Goal: Task Accomplishment & Management: Manage account settings

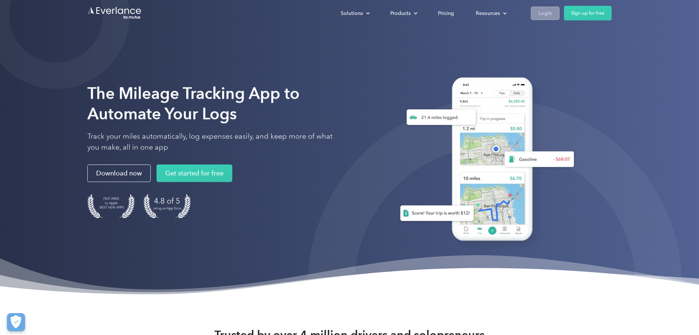
click at [539, 13] on div "Login" at bounding box center [545, 13] width 13 height 9
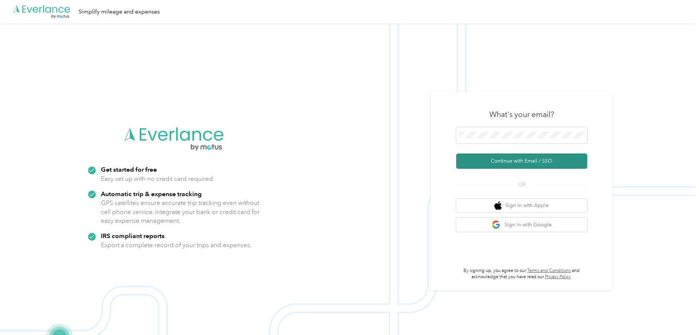
click at [529, 163] on button "Continue with Email / SSO" at bounding box center [521, 160] width 131 height 15
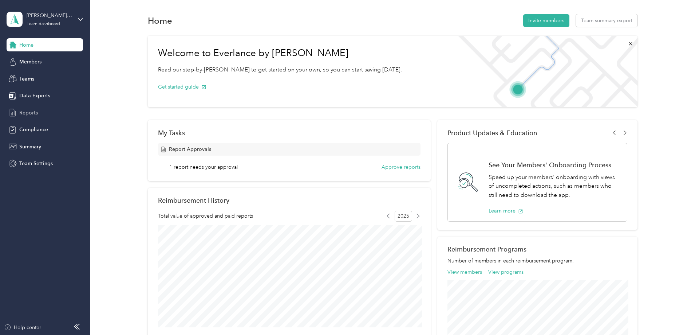
click at [23, 112] on span "Reports" at bounding box center [28, 113] width 19 height 8
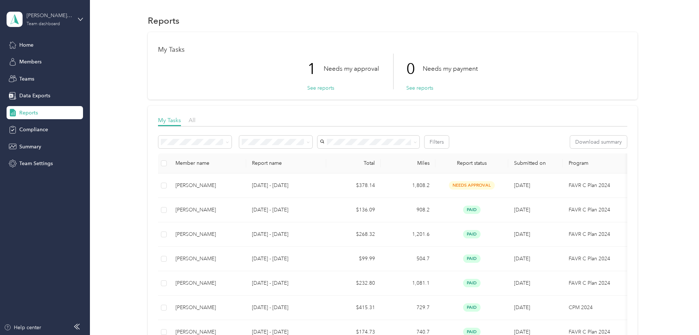
click at [51, 25] on div "Team dashboard" at bounding box center [44, 24] width 34 height 4
click at [40, 76] on div "Personal dashboard" at bounding box center [36, 76] width 46 height 8
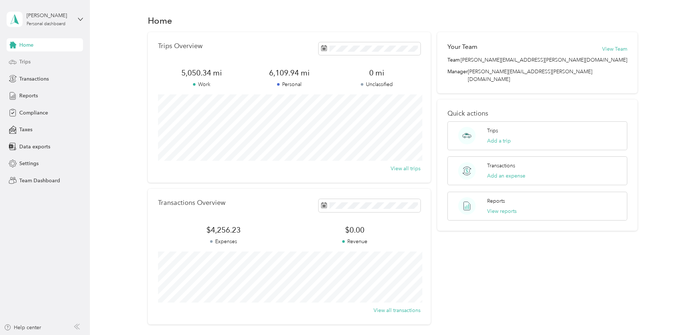
click at [16, 56] on div "Trips" at bounding box center [45, 61] width 76 height 13
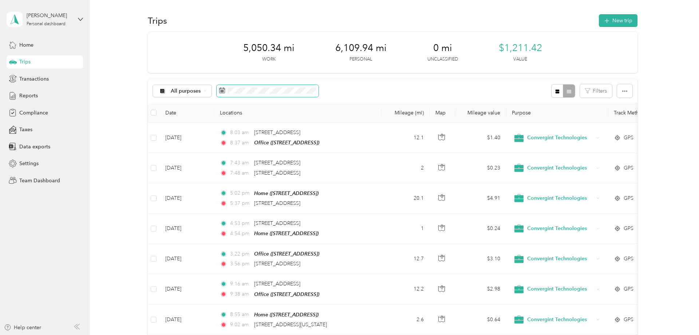
click at [223, 90] on icon at bounding box center [222, 90] width 6 height 6
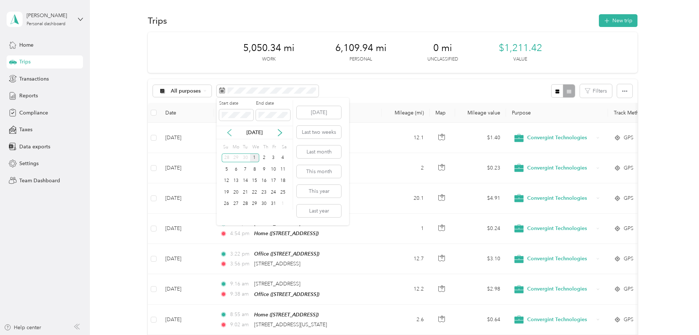
click at [229, 133] on icon at bounding box center [229, 132] width 7 height 7
click at [238, 157] on div "1" at bounding box center [235, 157] width 9 height 9
click at [231, 133] on icon at bounding box center [229, 132] width 7 height 7
click at [282, 132] on icon at bounding box center [279, 132] width 7 height 7
click at [246, 204] on div "30" at bounding box center [245, 203] width 9 height 9
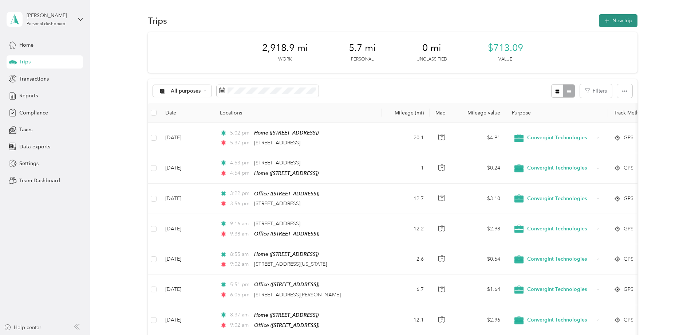
click at [608, 20] on icon "button" at bounding box center [607, 21] width 8 height 8
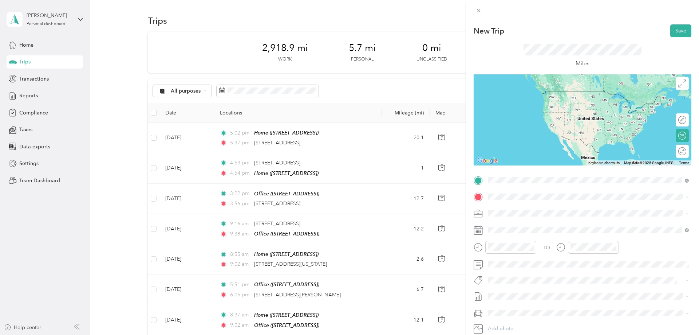
click at [533, 210] on span "404 East Parkcenter Boulevard Boise, Idaho 83706, United States" at bounding box center [538, 206] width 73 height 7
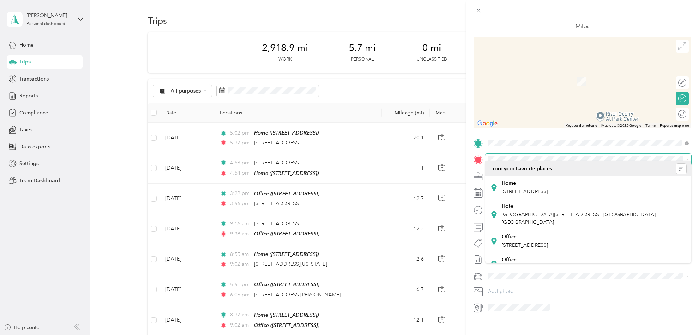
scroll to position [42, 0]
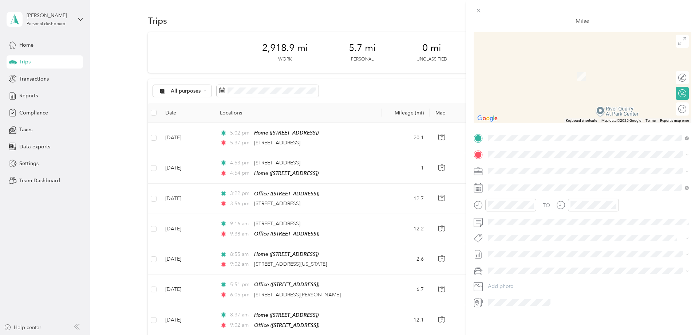
click at [548, 184] on div "Home 453 E Chapparosa Dr, Kuna, ID, United States , 83634, Kuna, ID, United Sta…" at bounding box center [525, 187] width 46 height 15
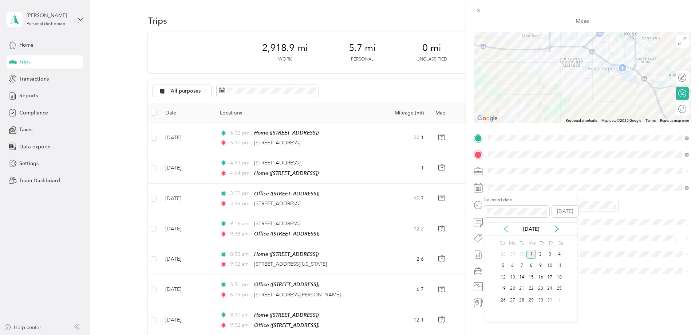
click at [507, 230] on icon at bounding box center [506, 228] width 7 height 7
click at [522, 301] on div "30" at bounding box center [521, 299] width 9 height 9
click at [494, 270] on div "09" at bounding box center [495, 269] width 17 height 10
click at [542, 232] on div "PM" at bounding box center [536, 231] width 17 height 10
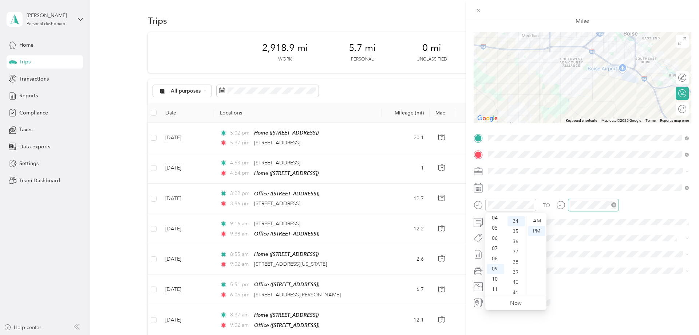
click at [612, 205] on icon "close-circle" at bounding box center [614, 204] width 5 height 5
click at [621, 231] on div "PM" at bounding box center [619, 231] width 17 height 10
click at [619, 235] on div "PM" at bounding box center [619, 231] width 17 height 10
click at [621, 233] on div "PM" at bounding box center [619, 231] width 17 height 10
click at [624, 181] on div "TO Add photo" at bounding box center [583, 220] width 218 height 176
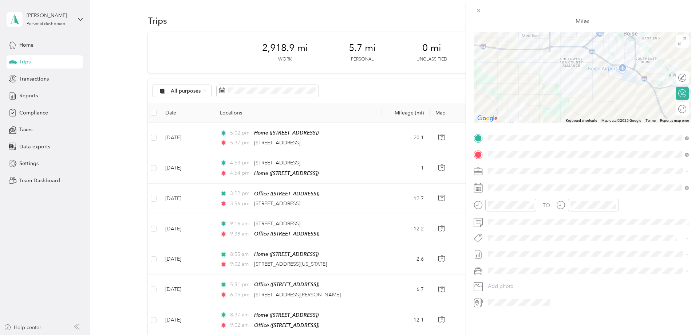
click at [563, 207] on icon at bounding box center [561, 204] width 9 height 9
click at [580, 269] on div "09" at bounding box center [577, 269] width 17 height 10
click at [573, 280] on div "10" at bounding box center [577, 279] width 17 height 10
click at [580, 280] on div "10" at bounding box center [577, 279] width 17 height 10
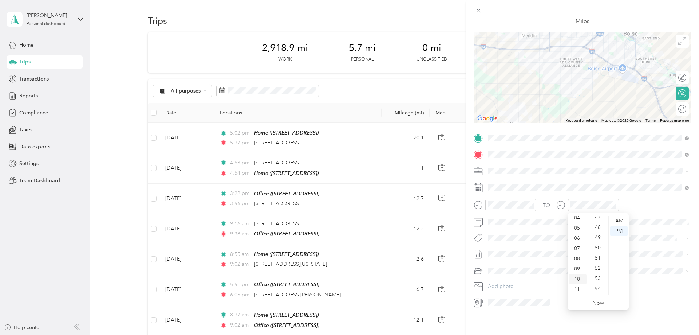
click at [580, 280] on div "10" at bounding box center [577, 279] width 17 height 10
click at [565, 183] on span at bounding box center [589, 188] width 206 height 12
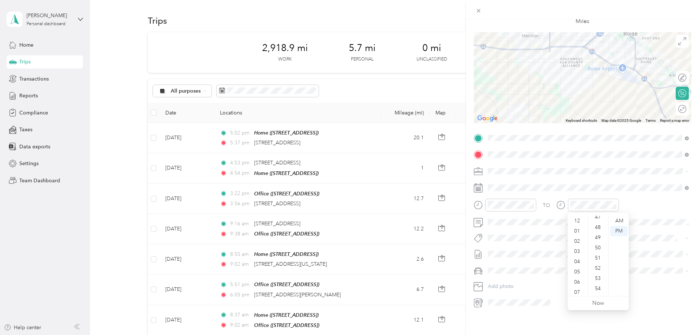
click at [561, 207] on icon at bounding box center [561, 204] width 9 height 9
click at [614, 205] on icon "close-circle" at bounding box center [614, 204] width 5 height 5
click at [581, 271] on div "09" at bounding box center [577, 269] width 17 height 10
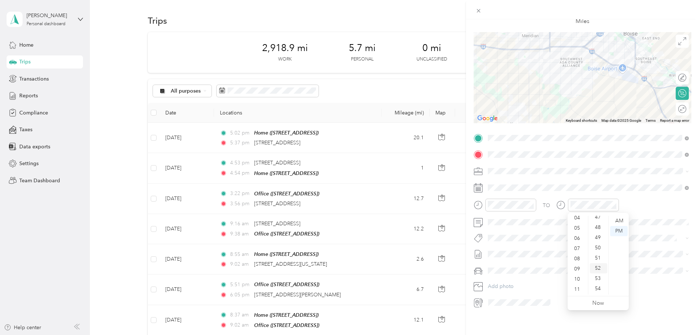
scroll to position [483, 0]
click at [574, 283] on div "10" at bounding box center [577, 279] width 17 height 10
click at [580, 278] on div "10" at bounding box center [577, 279] width 17 height 10
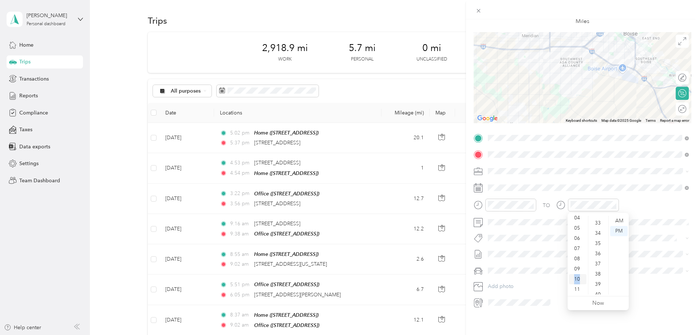
click at [580, 278] on div "10" at bounding box center [577, 279] width 17 height 10
click at [604, 303] on link "Now" at bounding box center [599, 302] width 12 height 7
click at [561, 205] on icon at bounding box center [561, 204] width 9 height 9
click at [581, 269] on div "09" at bounding box center [577, 269] width 17 height 10
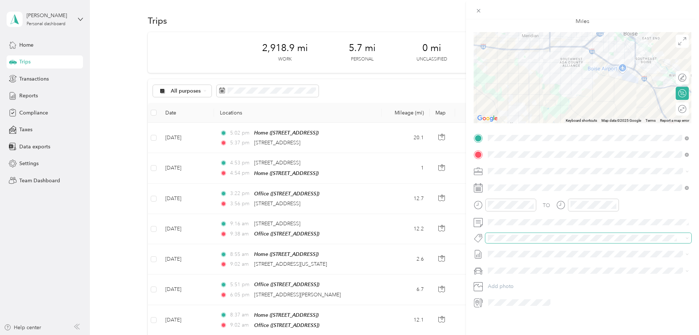
click at [580, 243] on span at bounding box center [589, 238] width 206 height 10
click at [480, 305] on icon at bounding box center [478, 302] width 9 height 9
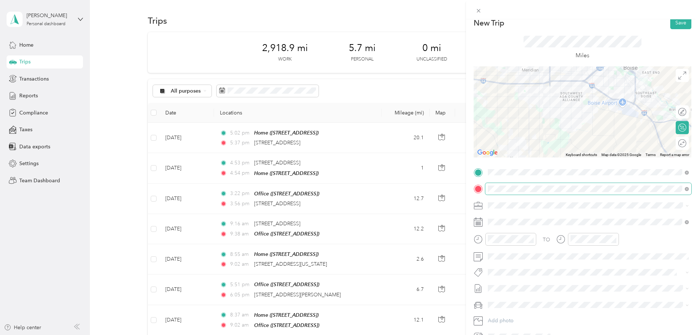
scroll to position [0, 0]
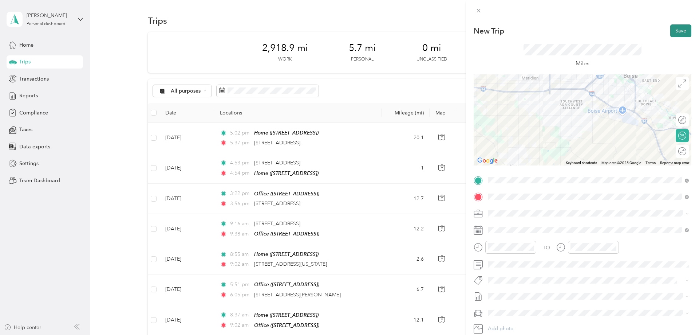
click at [684, 31] on button "Save" at bounding box center [681, 30] width 21 height 13
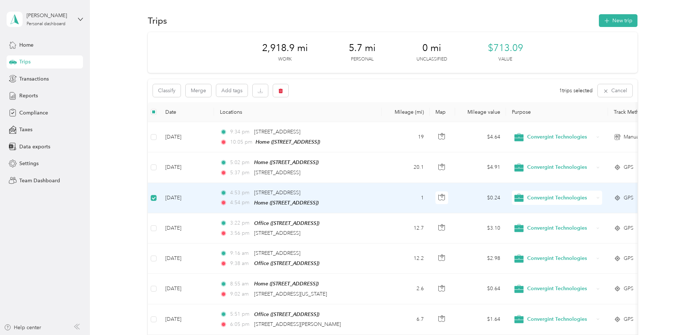
click at [556, 200] on span "Convergint Technologies" at bounding box center [560, 198] width 67 height 8
click at [546, 227] on span "Personal" at bounding box center [564, 226] width 69 height 8
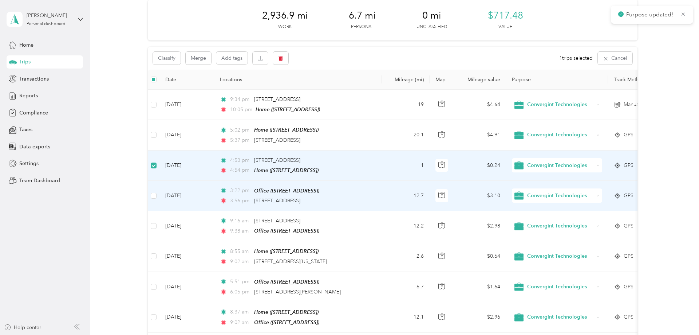
scroll to position [37, 0]
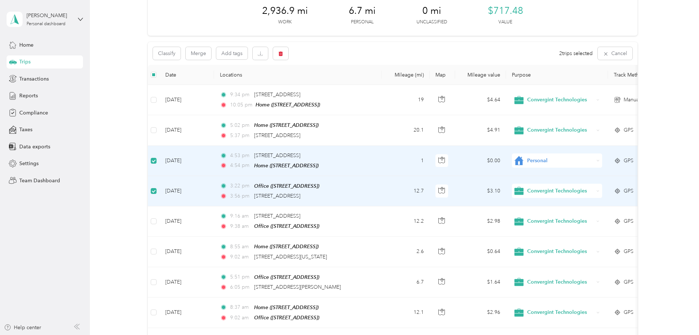
click at [600, 189] on div "Convergint Technologies" at bounding box center [557, 191] width 90 height 14
click at [559, 215] on span "Personal" at bounding box center [564, 219] width 69 height 8
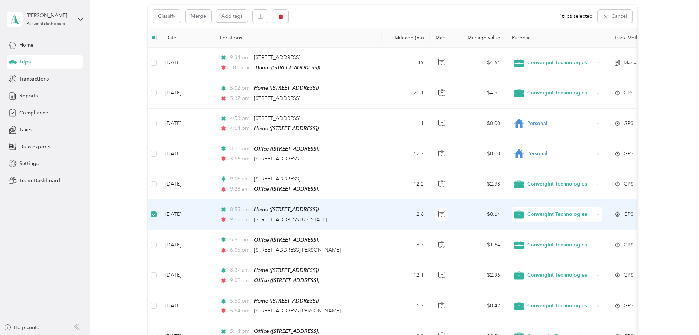
scroll to position [74, 0]
click at [596, 210] on div "Convergint Technologies" at bounding box center [557, 215] width 90 height 14
click at [547, 241] on span "Personal" at bounding box center [564, 242] width 69 height 8
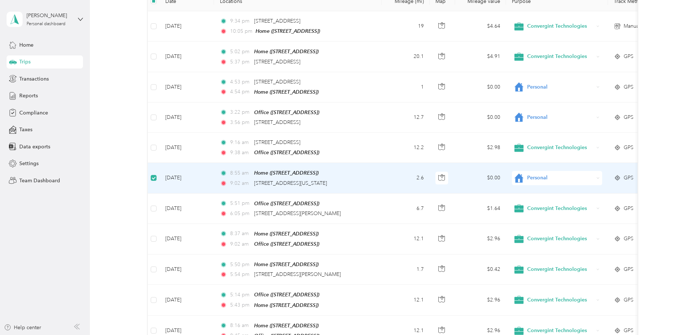
scroll to position [0, 0]
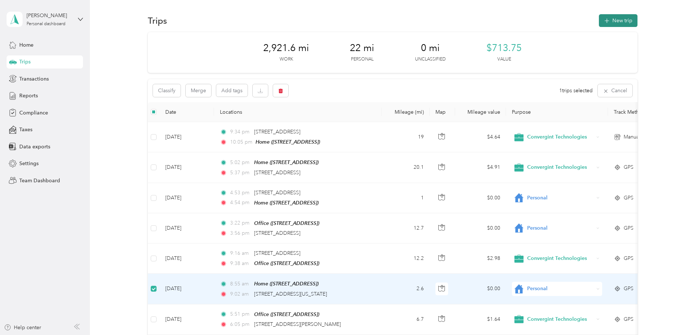
click at [616, 21] on button "New trip" at bounding box center [618, 20] width 39 height 13
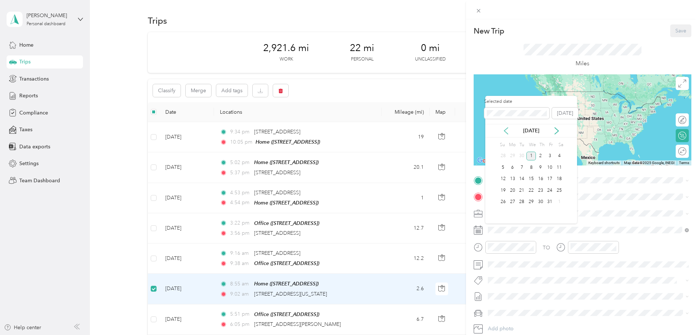
click at [505, 130] on icon at bounding box center [507, 130] width 4 height 7
click at [513, 201] on div "29" at bounding box center [512, 201] width 9 height 9
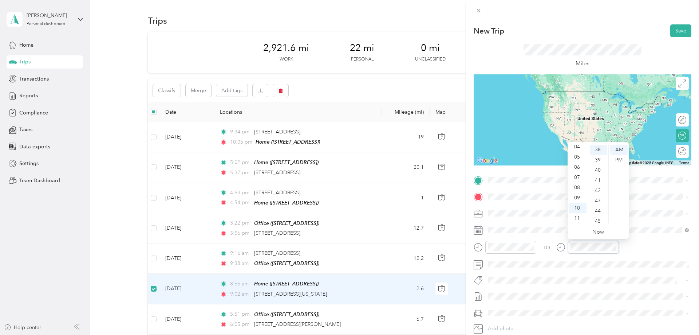
scroll to position [44, 0]
click at [581, 199] on div "09" at bounding box center [577, 198] width 17 height 10
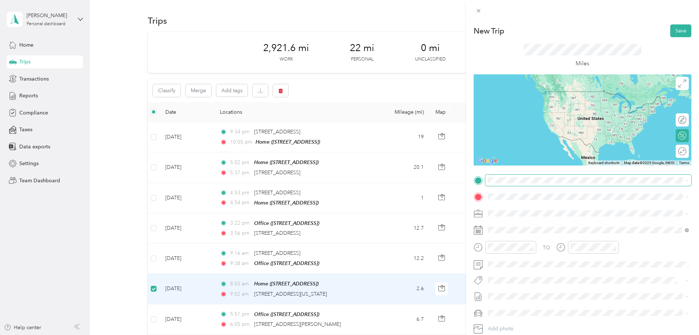
click at [519, 175] on span at bounding box center [589, 180] width 206 height 12
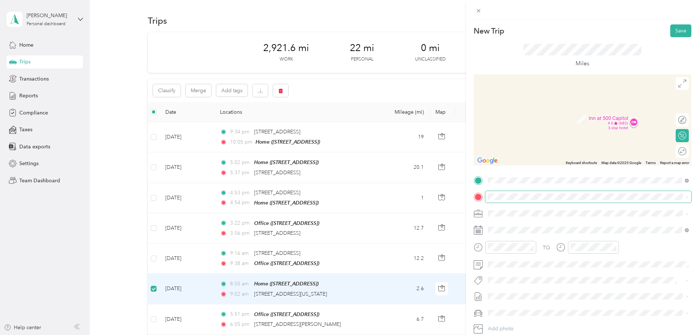
click at [526, 200] on span at bounding box center [589, 197] width 206 height 12
click at [512, 232] on span "453 E Chapparosa Dr, Kuna, ID, United States , 83634, Kuna, ID, United States" at bounding box center [525, 234] width 46 height 6
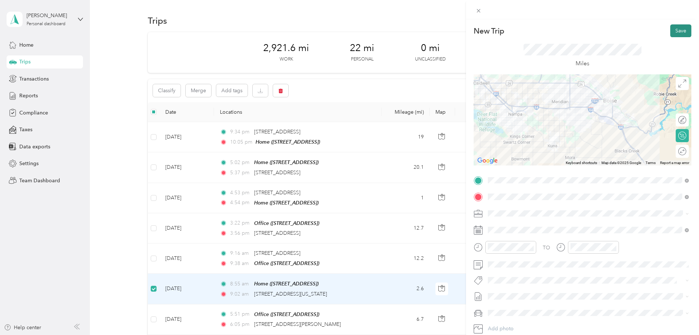
click at [682, 27] on button "Save" at bounding box center [681, 30] width 21 height 13
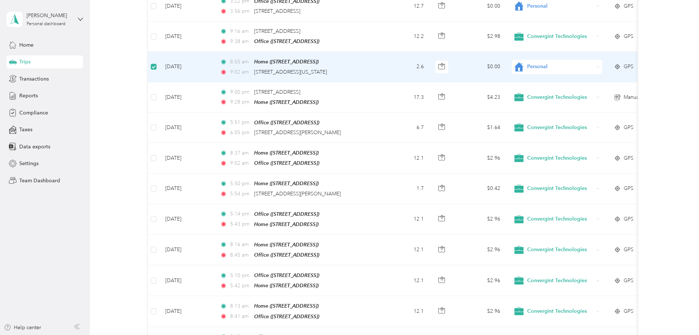
scroll to position [223, 0]
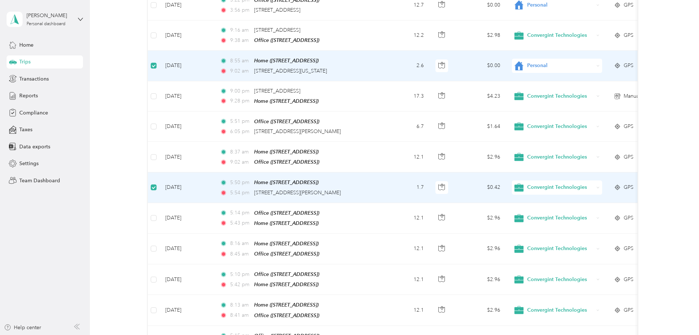
click at [601, 184] on div "Convergint Technologies" at bounding box center [557, 187] width 90 height 14
click at [547, 217] on li "Personal" at bounding box center [559, 212] width 92 height 14
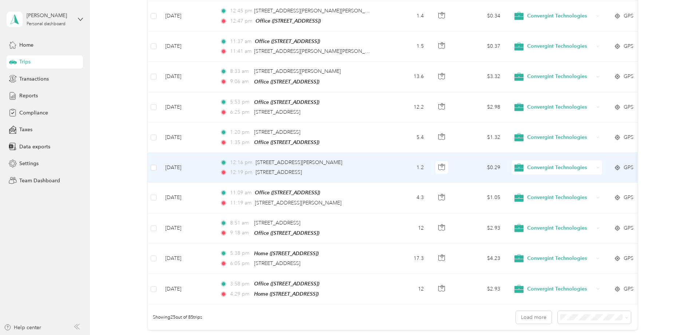
scroll to position [594, 0]
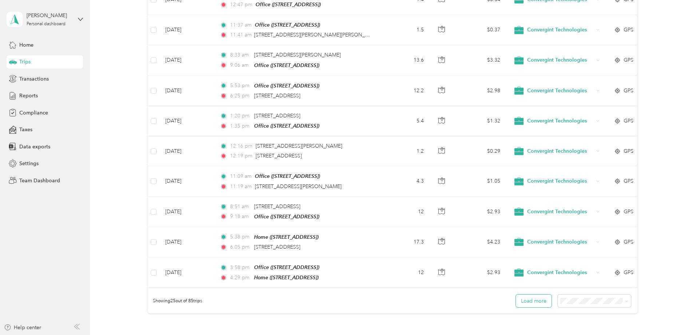
click at [541, 294] on button "Load more" at bounding box center [534, 300] width 36 height 13
click at [580, 315] on span "50 per load" at bounding box center [580, 315] width 27 height 6
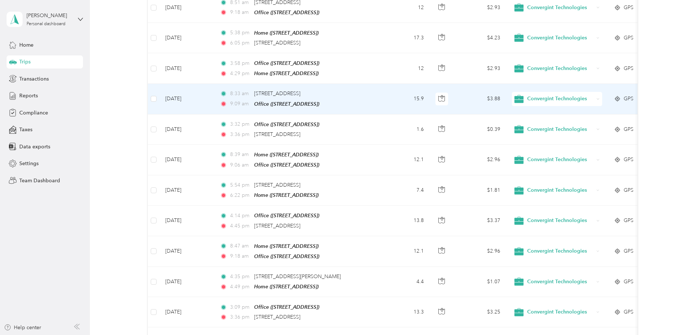
scroll to position [805, 0]
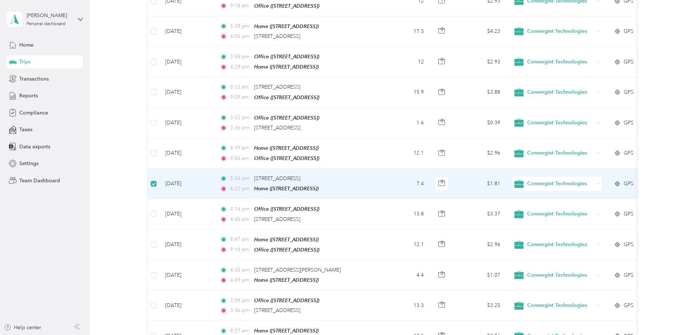
click at [595, 177] on div "Convergint Technologies" at bounding box center [557, 184] width 90 height 14
click at [560, 202] on li "Personal" at bounding box center [559, 200] width 92 height 14
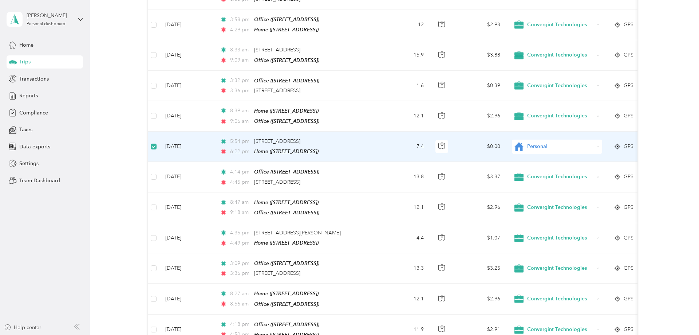
scroll to position [879, 0]
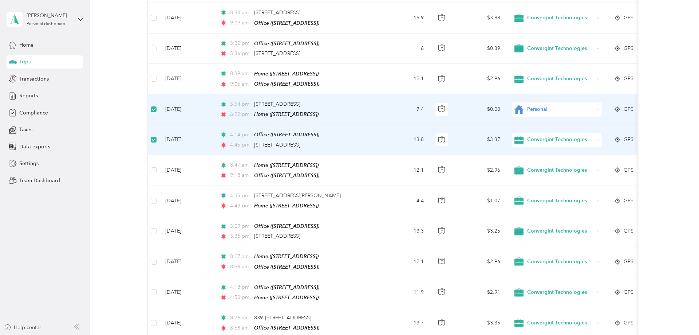
click at [598, 138] on icon at bounding box center [598, 139] width 3 height 3
click at [572, 153] on span "Personal" at bounding box center [564, 154] width 69 height 8
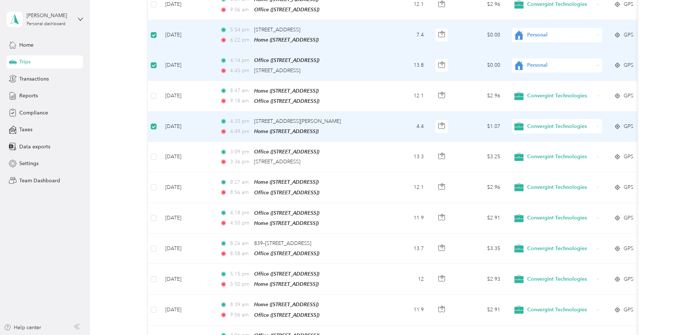
click at [598, 119] on div "Convergint Technologies" at bounding box center [557, 126] width 90 height 14
click at [574, 144] on li "Personal" at bounding box center [559, 141] width 92 height 14
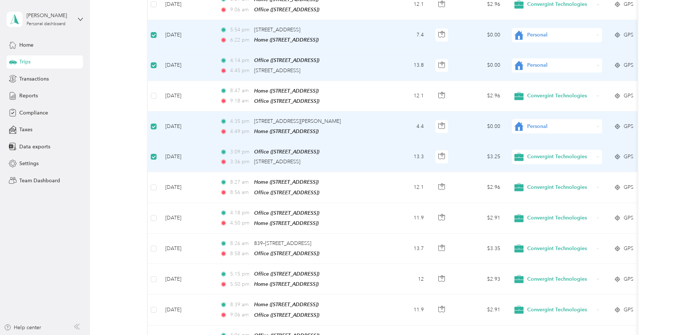
click at [595, 150] on div "Convergint Technologies" at bounding box center [557, 157] width 90 height 14
click at [576, 172] on span "Personal" at bounding box center [564, 171] width 69 height 8
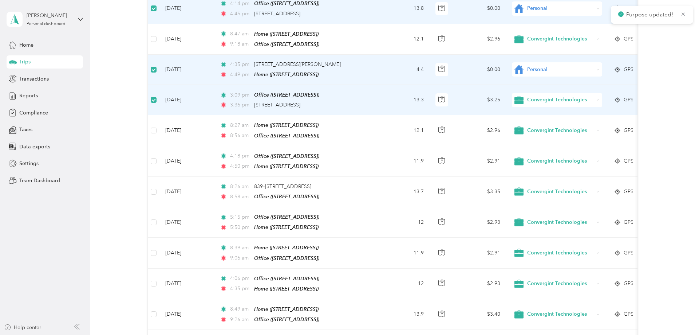
scroll to position [1028, 0]
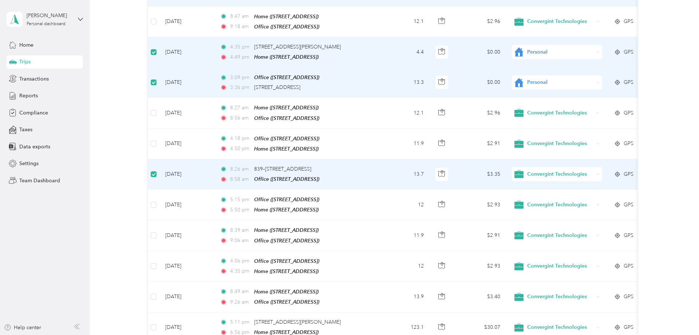
click at [598, 167] on div "Convergint Technologies" at bounding box center [557, 174] width 90 height 14
click at [535, 185] on span "Personal" at bounding box center [564, 187] width 69 height 8
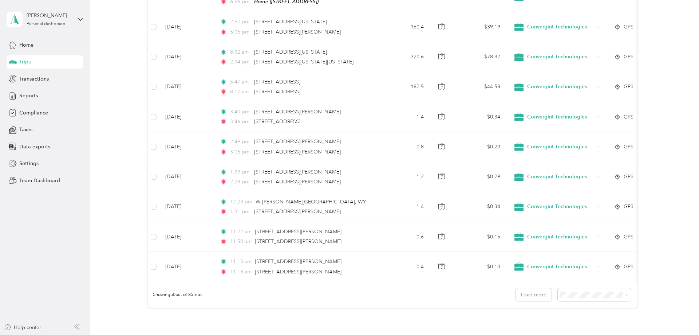
scroll to position [1362, 0]
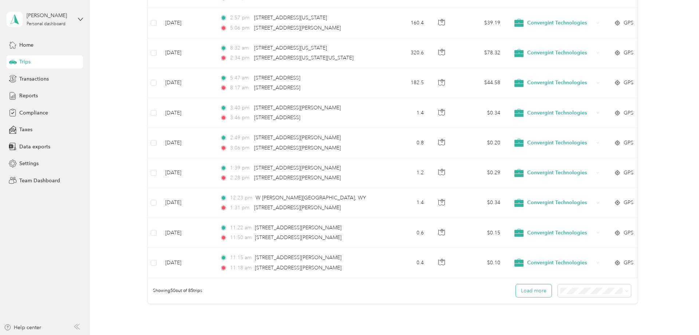
click at [546, 284] on button "Load more" at bounding box center [534, 290] width 36 height 13
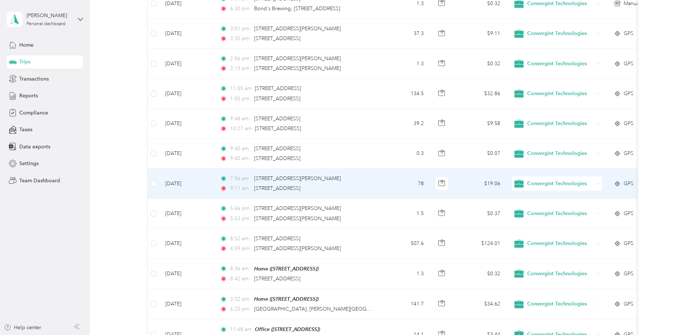
scroll to position [1808, 0]
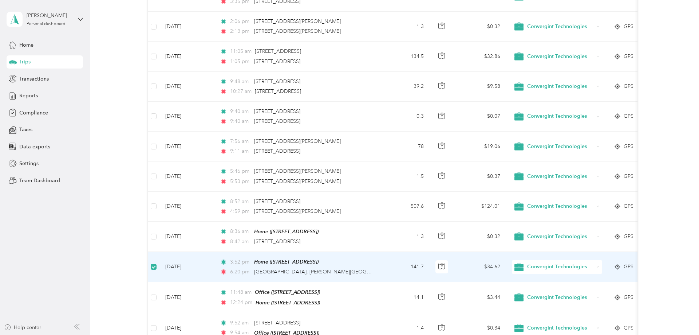
click at [601, 260] on div "Convergint Technologies" at bounding box center [557, 267] width 90 height 14
click at [552, 275] on span "Personal" at bounding box center [564, 275] width 69 height 8
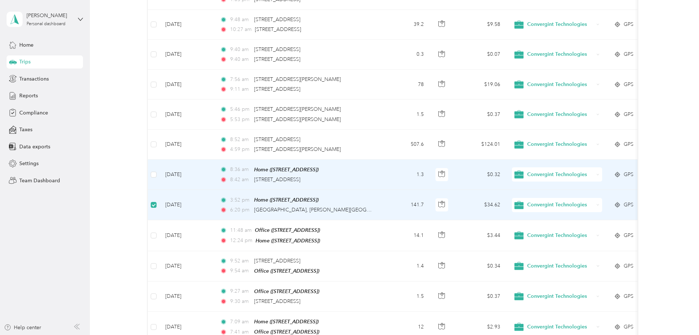
scroll to position [1883, 0]
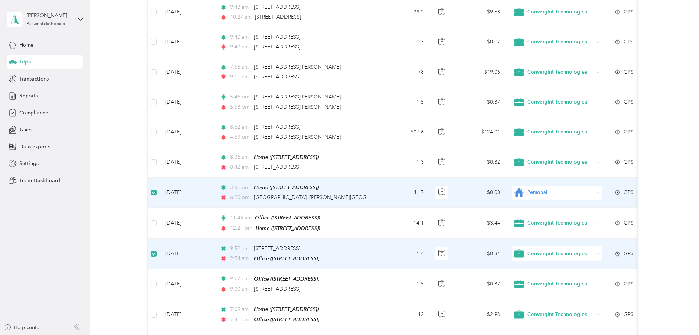
click at [600, 252] on icon at bounding box center [598, 253] width 3 height 3
click at [558, 264] on li "Personal" at bounding box center [559, 261] width 92 height 14
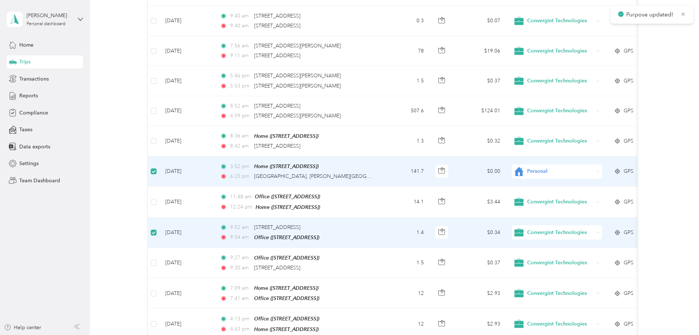
scroll to position [1920, 0]
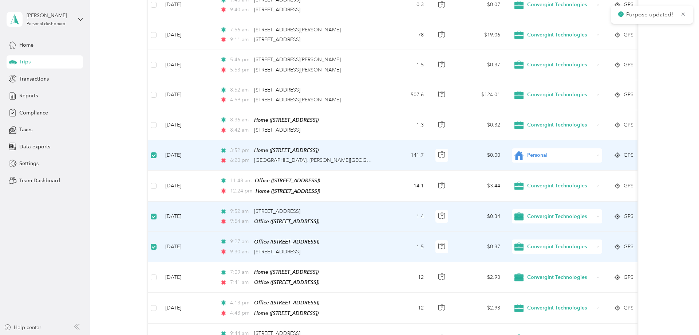
click at [589, 243] on span "Convergint Technologies" at bounding box center [560, 247] width 67 height 8
click at [568, 252] on span "Personal" at bounding box center [564, 251] width 69 height 8
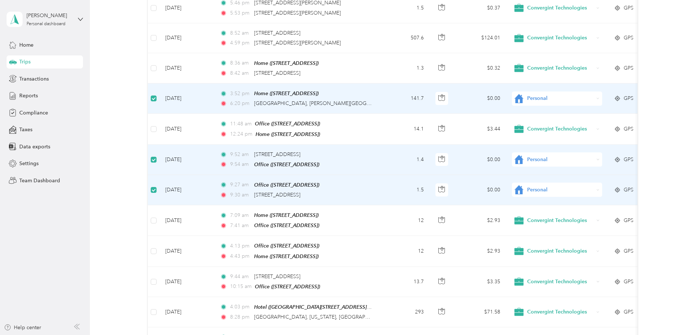
scroll to position [1994, 0]
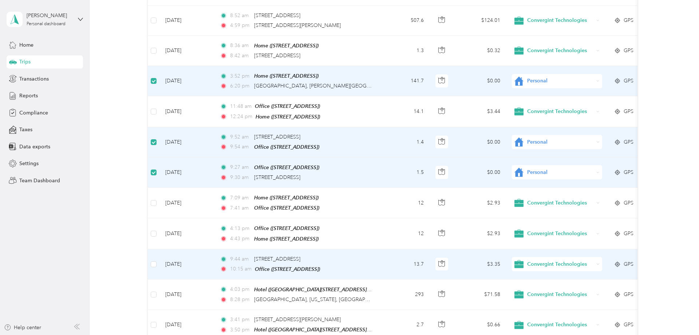
click at [601, 257] on div "Convergint Technologies" at bounding box center [557, 264] width 90 height 14
click at [565, 268] on span "Personal" at bounding box center [564, 270] width 69 height 8
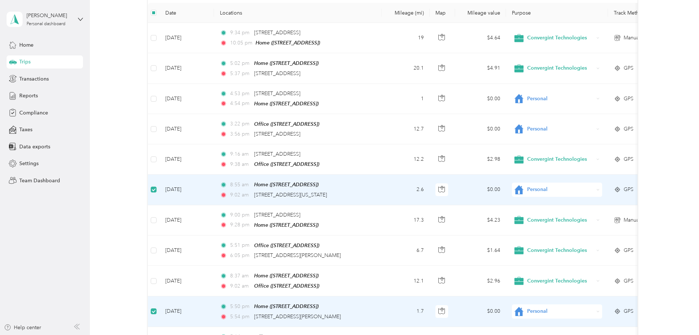
scroll to position [0, 0]
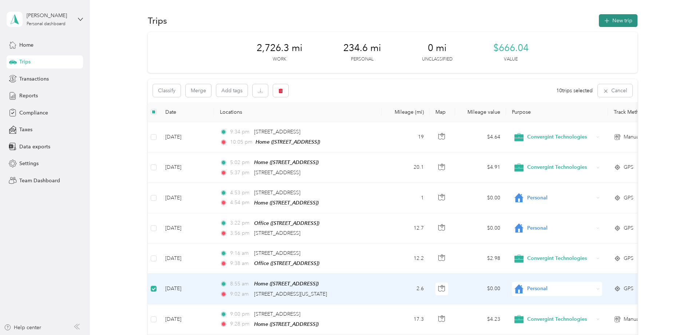
click at [612, 20] on icon "button" at bounding box center [607, 21] width 8 height 8
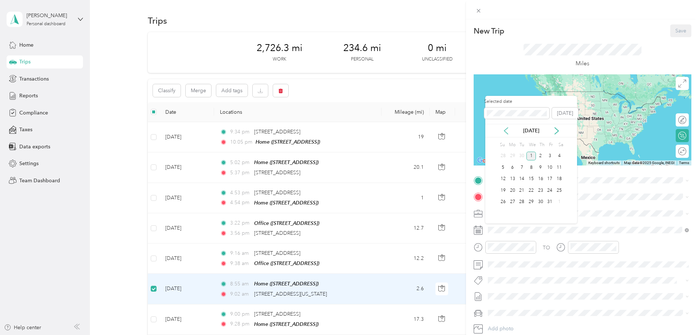
click at [507, 131] on icon at bounding box center [506, 130] width 7 height 7
click at [535, 157] on div "3" at bounding box center [531, 156] width 9 height 9
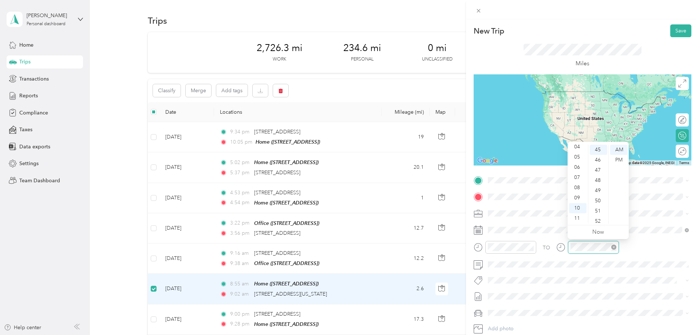
scroll to position [459, 0]
click at [535, 207] on span "Baker County Oregon, United States" at bounding box center [569, 206] width 134 height 7
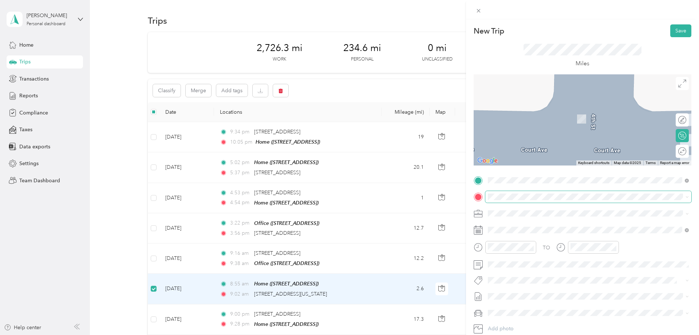
click at [512, 201] on span at bounding box center [589, 197] width 206 height 12
click at [515, 228] on div "Home 453 E Chapparosa Dr, Kuna, ID, United States , 83634, Kuna, ID, United Sta…" at bounding box center [525, 229] width 46 height 15
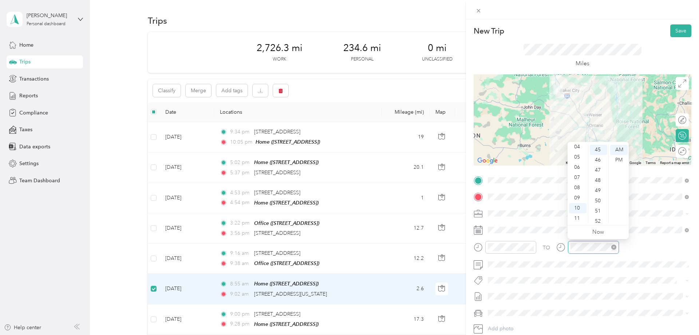
click at [615, 246] on icon "close-circle" at bounding box center [614, 246] width 5 height 5
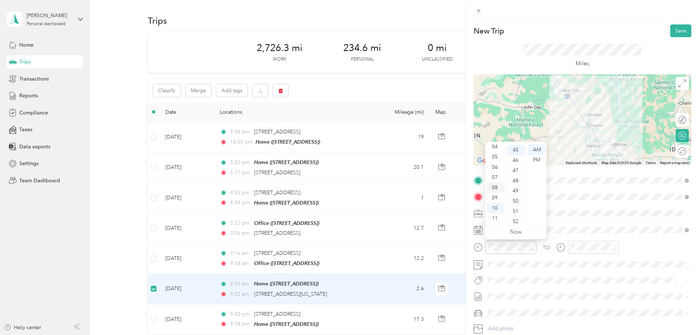
scroll to position [44, 0]
click at [498, 187] on div "08" at bounding box center [495, 187] width 17 height 10
click at [520, 161] on div "28" at bounding box center [516, 162] width 17 height 10
click at [540, 159] on div "PM" at bounding box center [536, 160] width 17 height 10
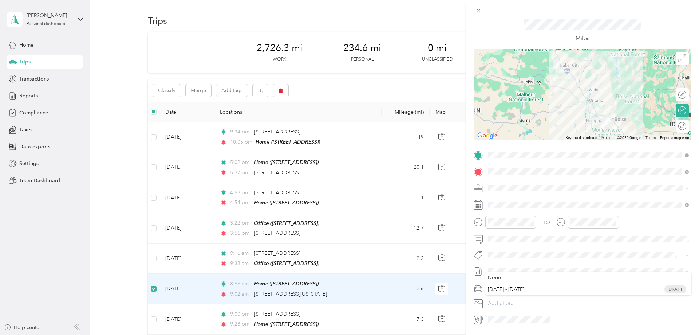
scroll to position [42, 0]
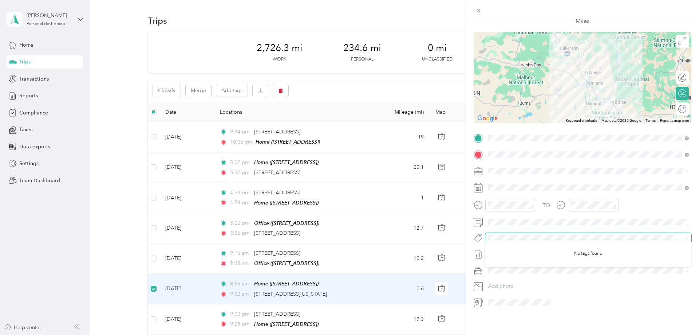
click at [565, 234] on span at bounding box center [583, 238] width 194 height 8
click at [621, 26] on div "Miles" at bounding box center [583, 13] width 218 height 37
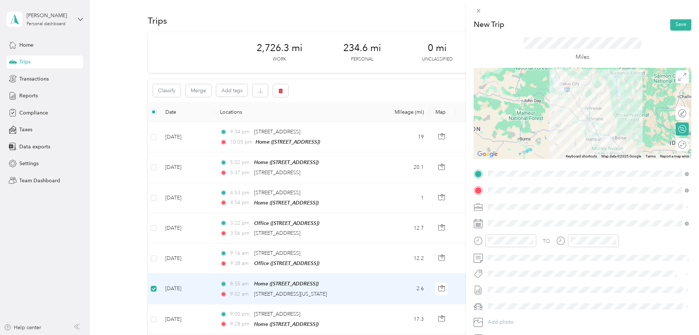
scroll to position [0, 0]
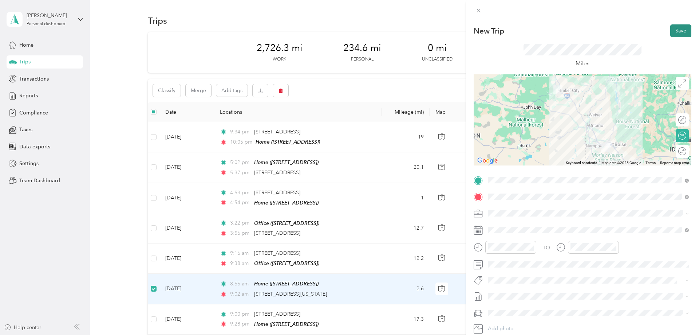
click at [679, 33] on button "Save" at bounding box center [681, 30] width 21 height 13
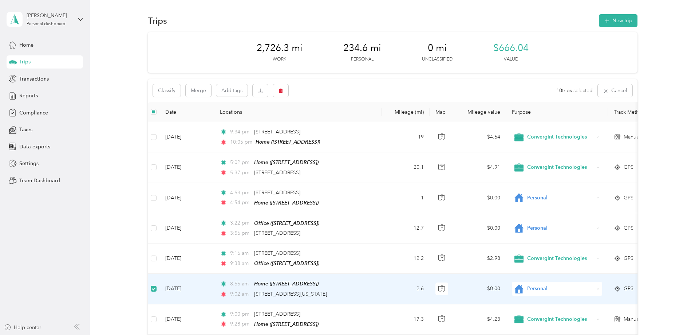
click at [25, 46] on span "Home" at bounding box center [26, 45] width 14 height 8
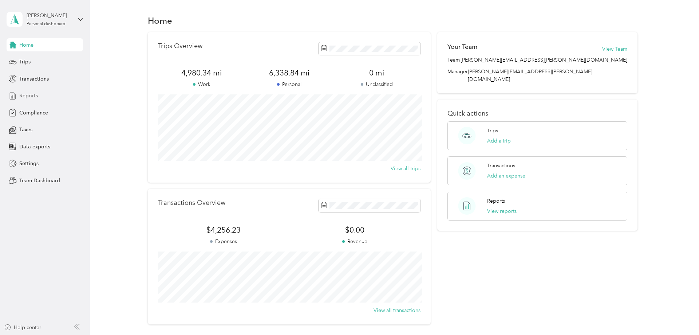
click at [32, 97] on span "Reports" at bounding box center [28, 96] width 19 height 8
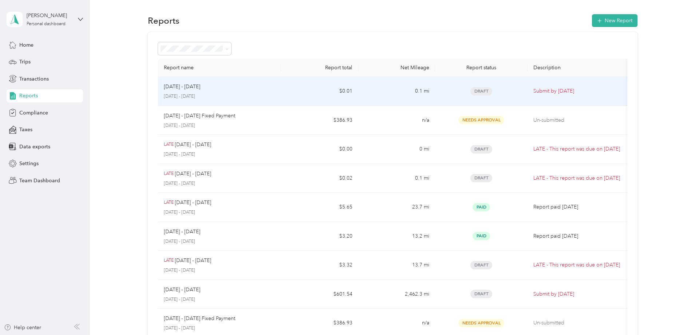
click at [249, 94] on p "October 1 - 31, 2025" at bounding box center [220, 96] width 112 height 7
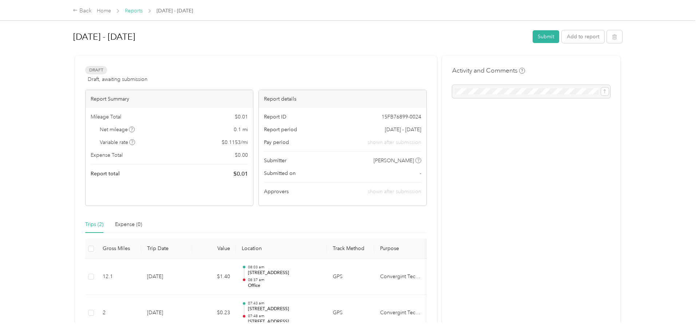
click at [138, 11] on link "Reports" at bounding box center [134, 11] width 18 height 6
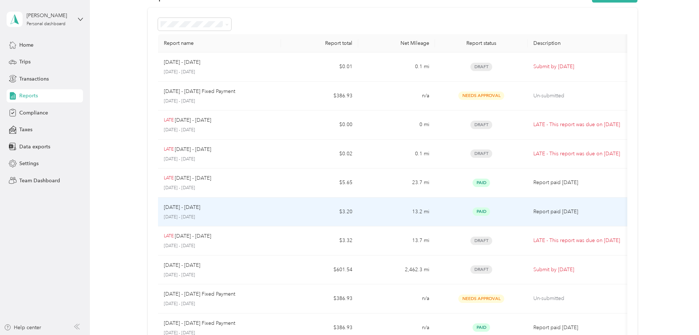
scroll to position [74, 0]
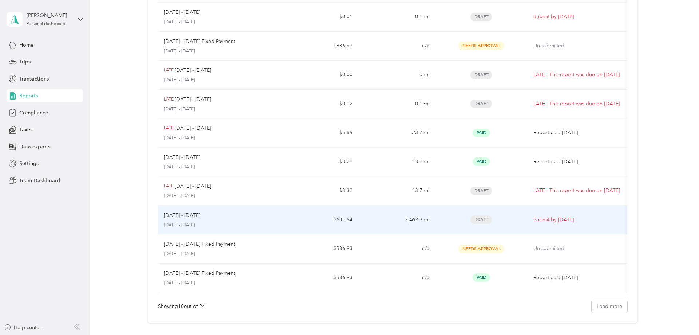
click at [230, 217] on div "Sep 1 - 30, 2025" at bounding box center [220, 215] width 112 height 8
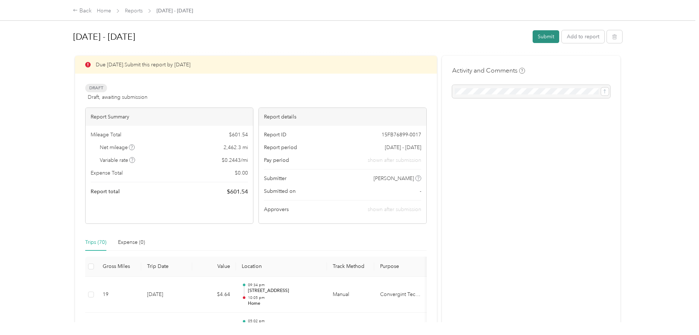
click at [555, 38] on button "Submit" at bounding box center [546, 36] width 27 height 13
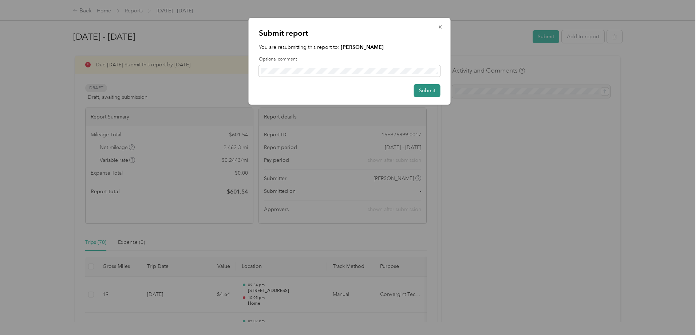
click at [429, 94] on button "Submit" at bounding box center [427, 90] width 27 height 13
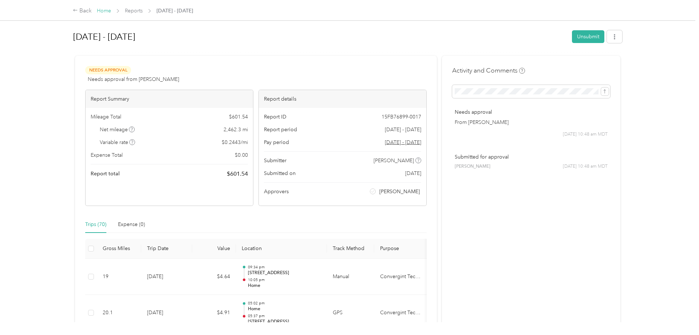
click at [99, 12] on link "Home" at bounding box center [104, 11] width 14 height 6
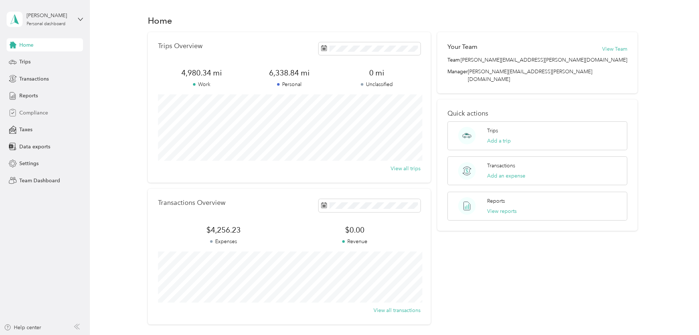
click at [19, 111] on div "Compliance" at bounding box center [45, 112] width 76 height 13
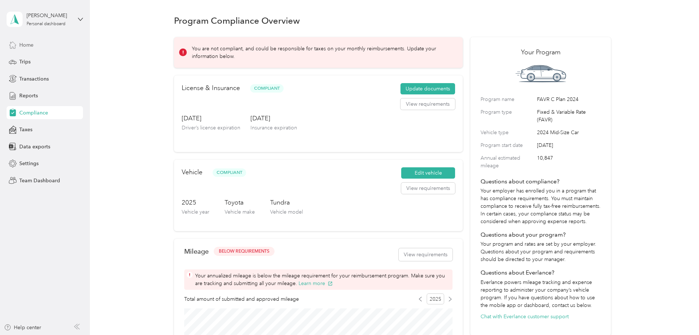
click at [20, 42] on span "Home" at bounding box center [26, 45] width 14 height 8
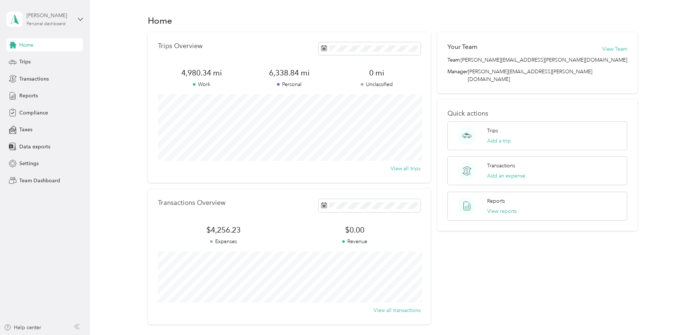
click at [72, 15] on div "Joshua Fagan" at bounding box center [50, 16] width 46 height 8
click at [47, 59] on div "Team dashboard" at bounding box center [32, 59] width 39 height 8
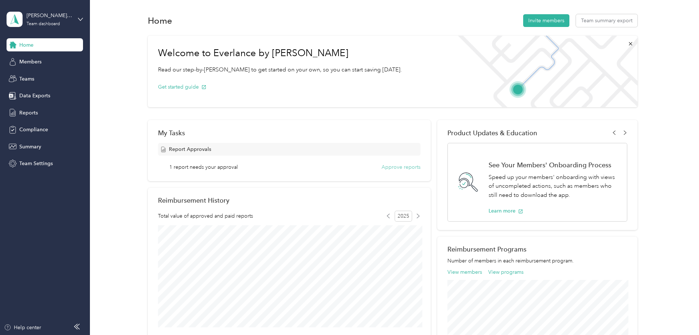
click at [400, 168] on button "Approve reports" at bounding box center [401, 167] width 39 height 8
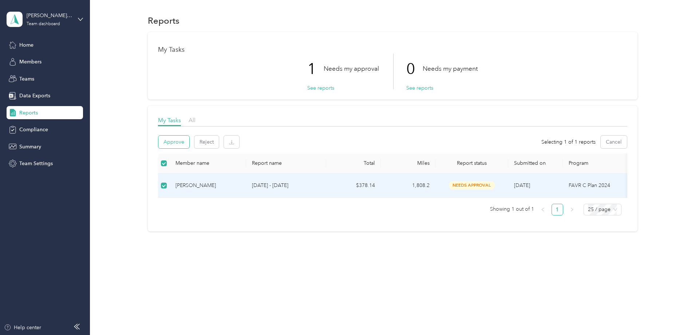
click at [172, 143] on button "Approve" at bounding box center [173, 142] width 31 height 13
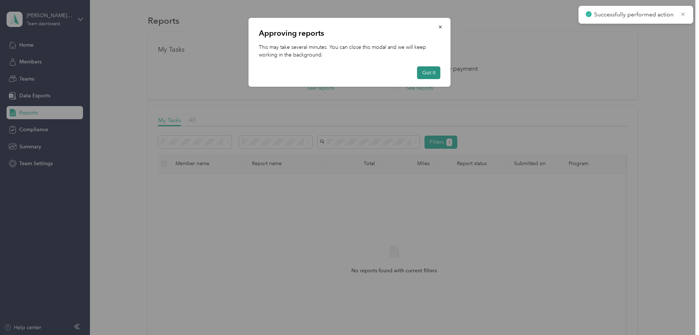
click at [419, 74] on button "Got it" at bounding box center [428, 72] width 23 height 13
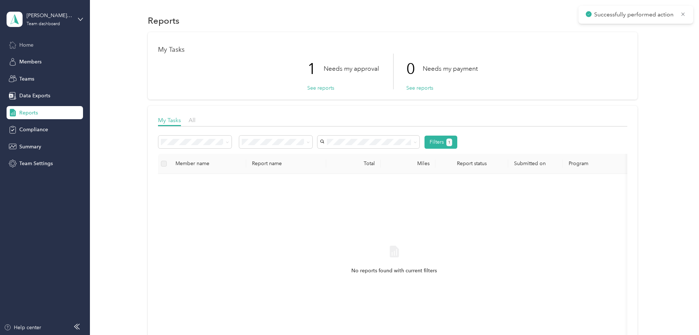
click at [22, 44] on span "Home" at bounding box center [26, 45] width 14 height 8
